Goal: Transaction & Acquisition: Book appointment/travel/reservation

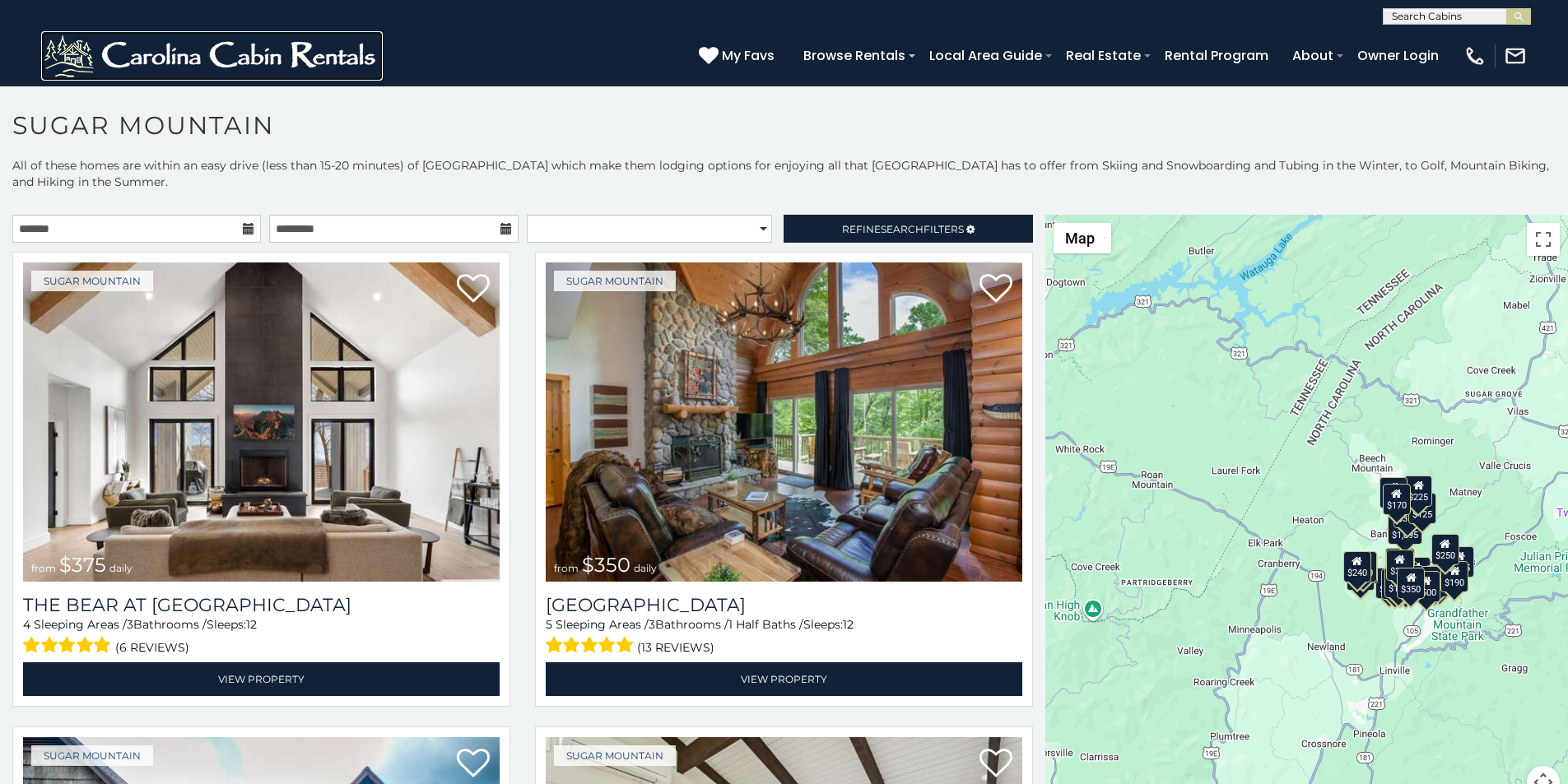
click at [59, 46] on img at bounding box center [211, 56] width 341 height 49
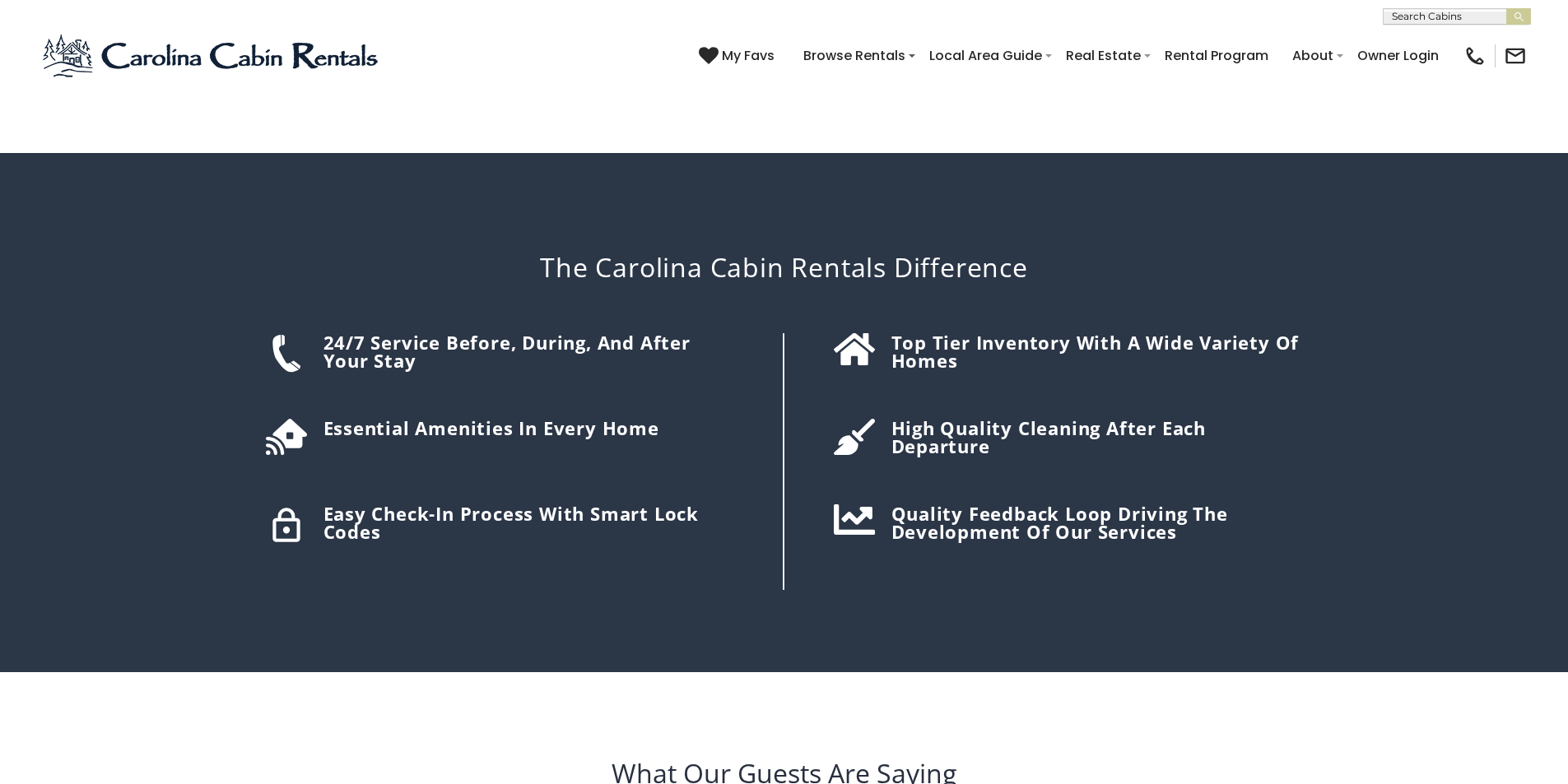
scroll to position [2572, 0]
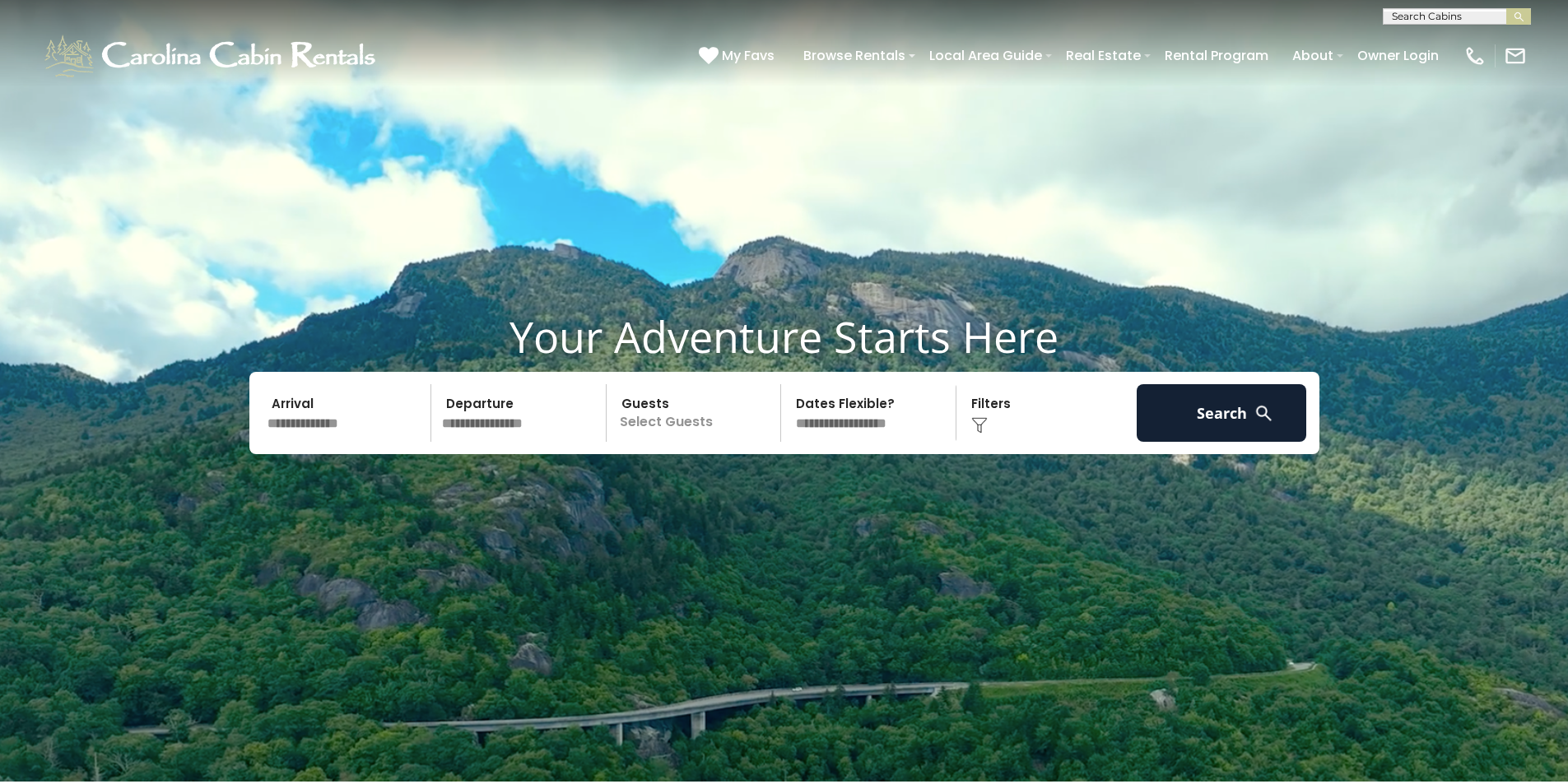
scroll to position [0, 0]
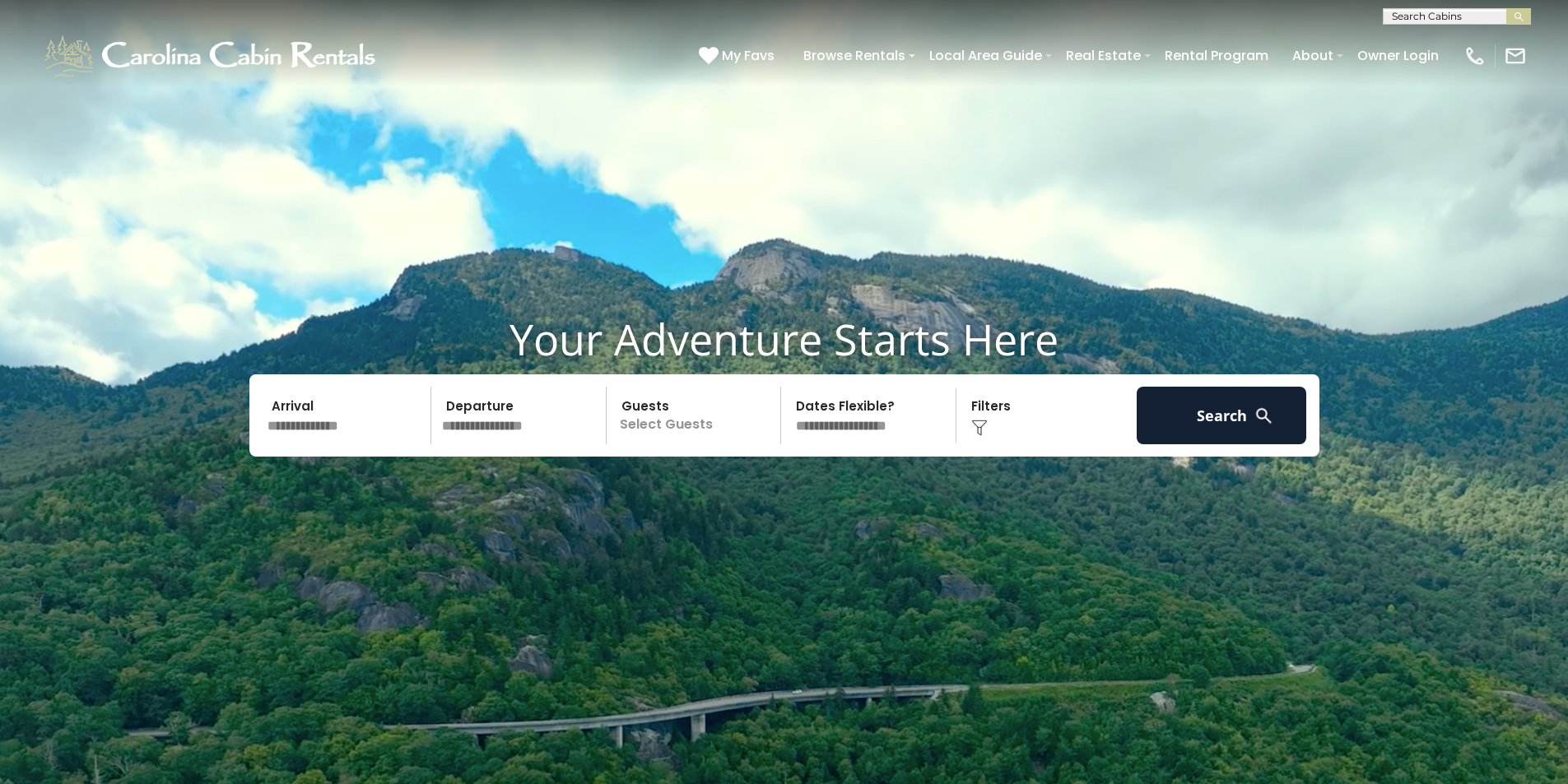
click at [1521, 18] on img "submit" at bounding box center [1519, 17] width 13 height 13
